Goal: Information Seeking & Learning: Learn about a topic

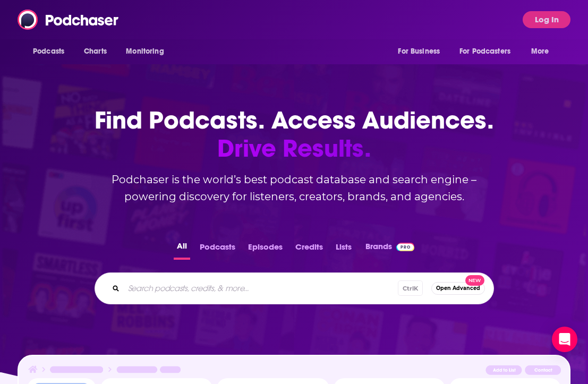
click at [27, 159] on div "Find Podcasts. Access Audiences. Drive Results. Podchaser is the world’s best p…" at bounding box center [294, 286] width 588 height 444
click at [543, 20] on button "Log In" at bounding box center [546, 19] width 48 height 17
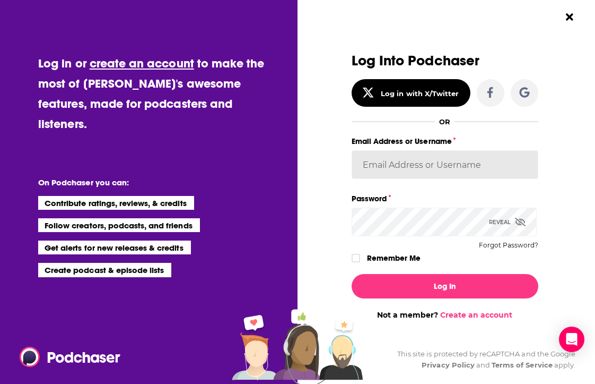
click at [427, 172] on input "Email Address or Username" at bounding box center [445, 164] width 187 height 29
type input "[EMAIL_ADDRESS][PERSON_NAME][DOMAIN_NAME]"
click at [515, 223] on icon "Dialog" at bounding box center [520, 222] width 11 height 8
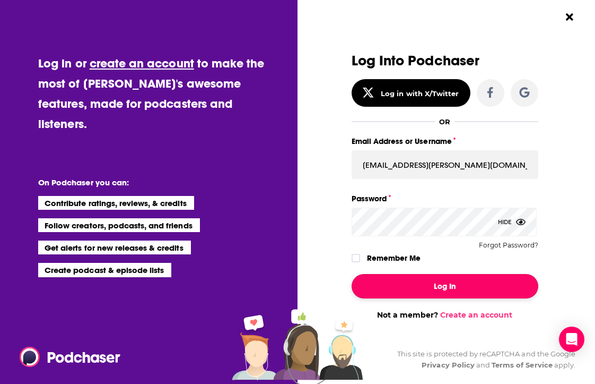
click at [467, 287] on button "Log In" at bounding box center [445, 286] width 187 height 24
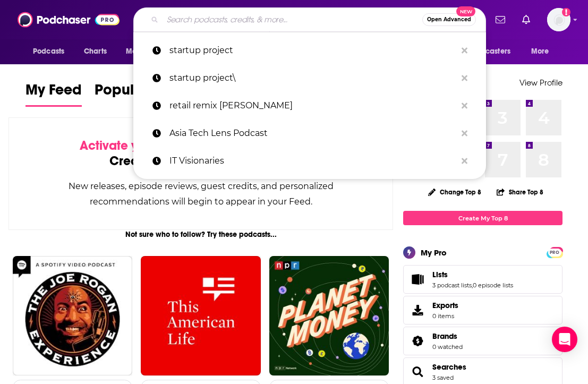
click at [177, 18] on input "Search podcasts, credits, & more..." at bounding box center [292, 19] width 260 height 17
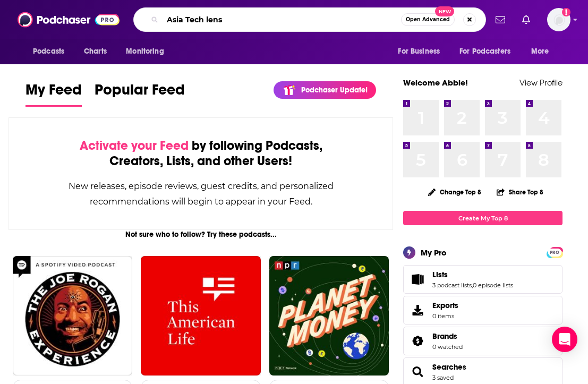
type input "Asia Tech lens"
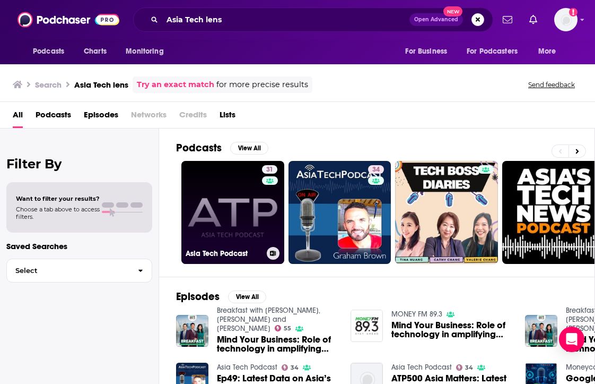
click at [252, 219] on link "31 Asia Tech Podcast" at bounding box center [233, 212] width 103 height 103
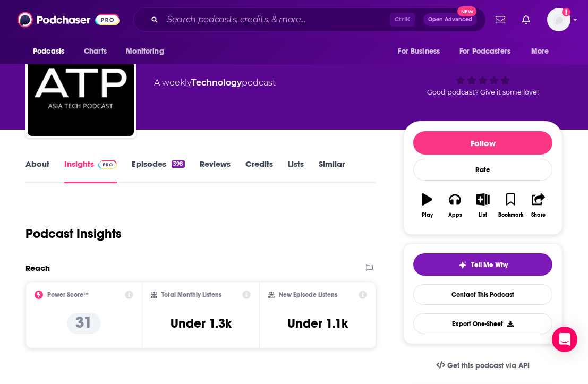
scroll to position [45, 0]
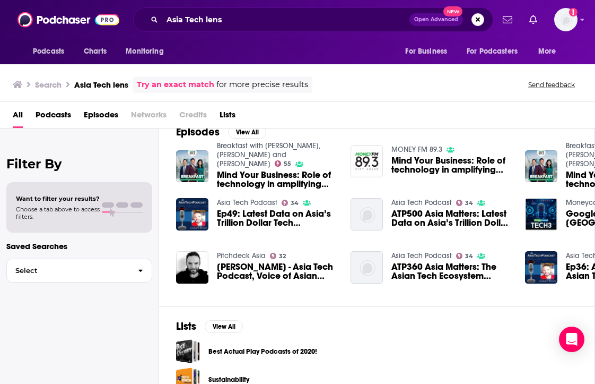
scroll to position [210, 0]
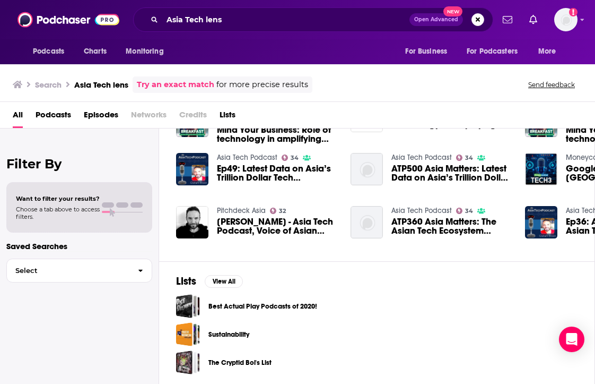
click at [95, 322] on div "Filter By Want to filter your results? Choose a tab above to access filters. Sa…" at bounding box center [79, 320] width 159 height 384
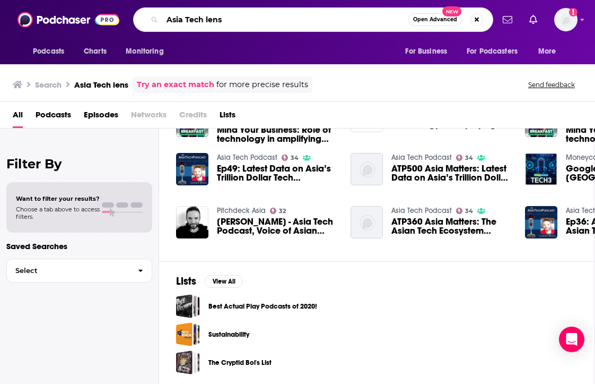
drag, startPoint x: 247, startPoint y: 25, endPoint x: 126, endPoint y: 24, distance: 120.5
click at [126, 24] on div "Podcasts Charts Monitoring Asia Tech lens Open Advanced New For Business For Po…" at bounding box center [309, 19] width 369 height 24
click at [172, 22] on input "[PERSON_NAME]" at bounding box center [285, 19] width 246 height 17
type input "[PERSON_NAME]"
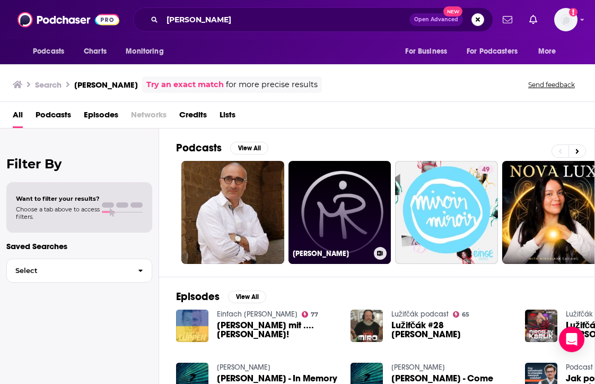
scroll to position [210, 0]
